Goal: Navigation & Orientation: Find specific page/section

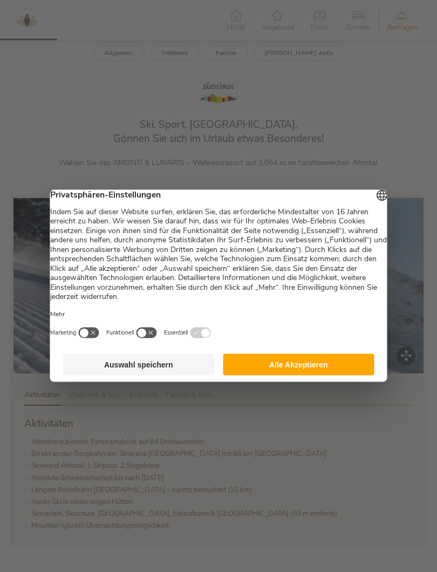
scroll to position [326, 0]
click at [308, 464] on div at bounding box center [218, 286] width 437 height 572
click at [430, 184] on div at bounding box center [218, 286] width 437 height 572
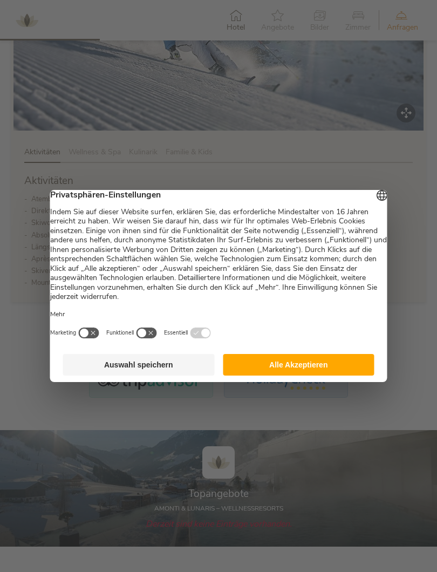
scroll to position [571, 0]
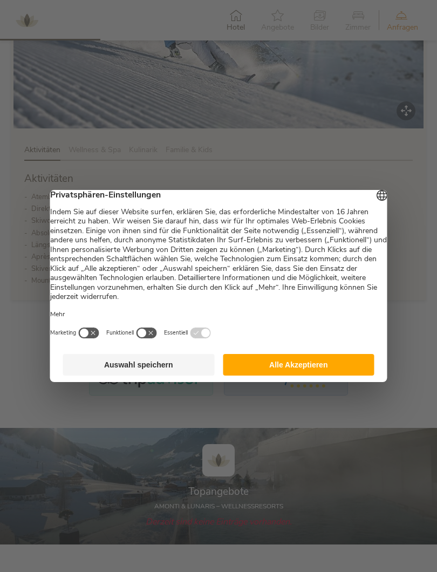
click at [220, 450] on div at bounding box center [218, 286] width 437 height 572
click at [240, 511] on div at bounding box center [218, 286] width 437 height 572
click at [255, 484] on div at bounding box center [218, 286] width 437 height 572
click at [254, 489] on div at bounding box center [218, 286] width 437 height 572
click at [253, 480] on div at bounding box center [218, 286] width 437 height 572
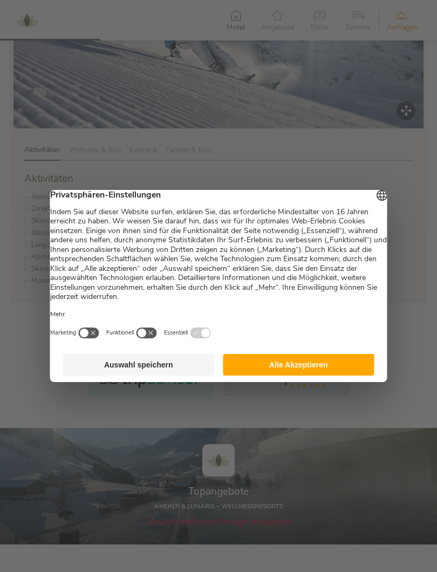
click at [258, 478] on div at bounding box center [218, 286] width 437 height 572
click at [265, 474] on div at bounding box center [218, 286] width 437 height 572
click at [263, 470] on div at bounding box center [218, 286] width 437 height 572
click at [267, 467] on div at bounding box center [218, 286] width 437 height 572
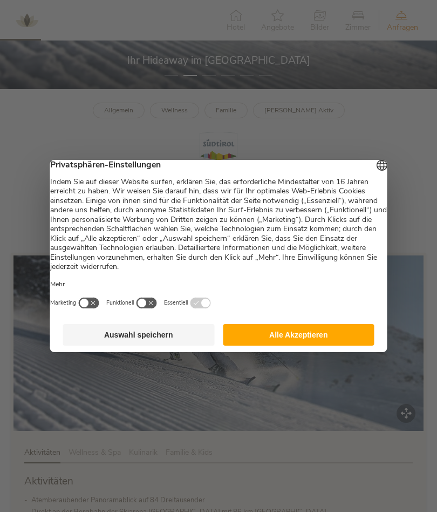
scroll to position [235, 0]
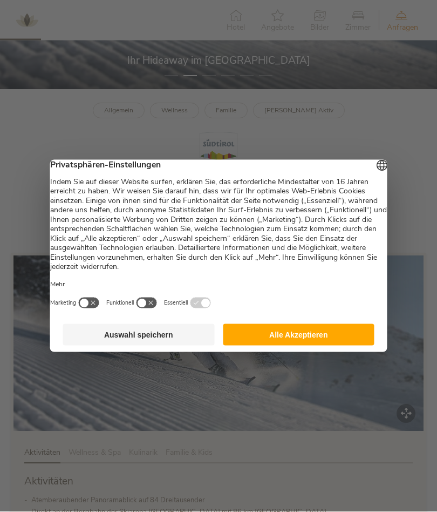
click at [253, 415] on div at bounding box center [218, 256] width 437 height 512
click at [263, 421] on div at bounding box center [218, 256] width 437 height 512
click at [257, 448] on div at bounding box center [218, 256] width 437 height 512
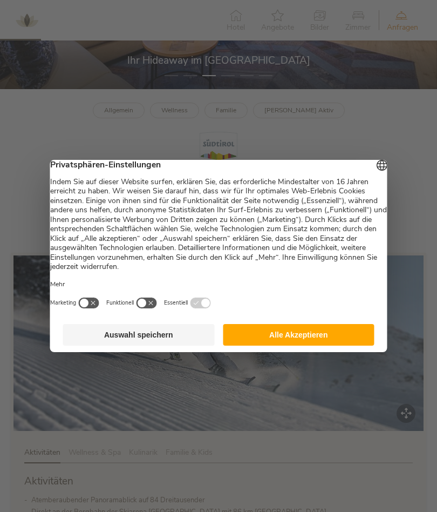
click at [102, 454] on div at bounding box center [218, 256] width 437 height 512
click at [109, 454] on div at bounding box center [218, 256] width 437 height 512
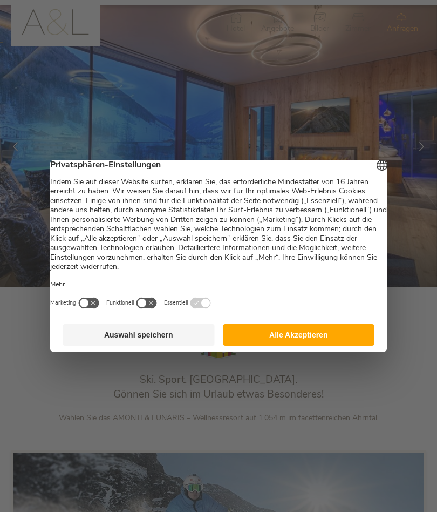
scroll to position [0, 0]
